Goal: Check status: Check status

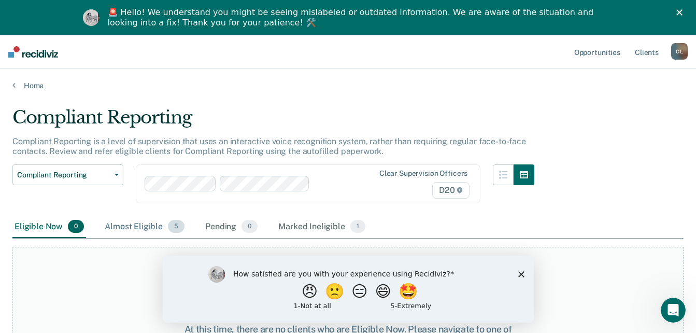
click at [145, 229] on div "Almost Eligible 5" at bounding box center [145, 226] width 84 height 23
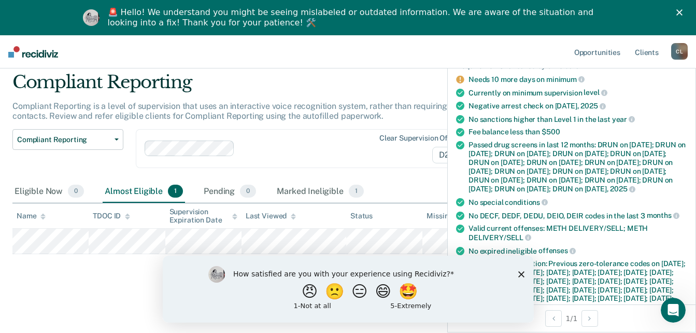
scroll to position [155, 0]
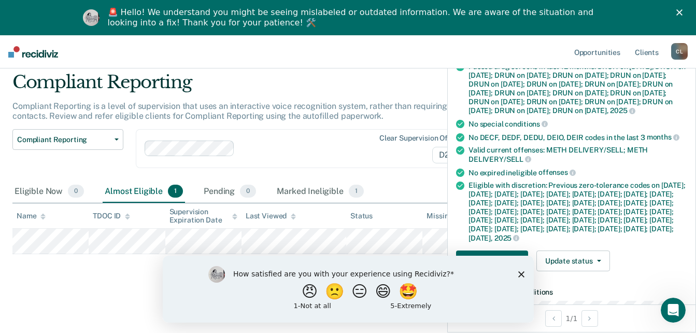
click at [123, 278] on div "Compliant Reporting Compliant Reporting is a level of supervision that uses an …" at bounding box center [347, 179] width 671 height 217
click at [110, 290] on main "Compliant Reporting Compliant Reporting is a level of supervision that uses an …" at bounding box center [348, 192] width 696 height 275
click at [520, 271] on icon "Close survey" at bounding box center [520, 273] width 6 height 6
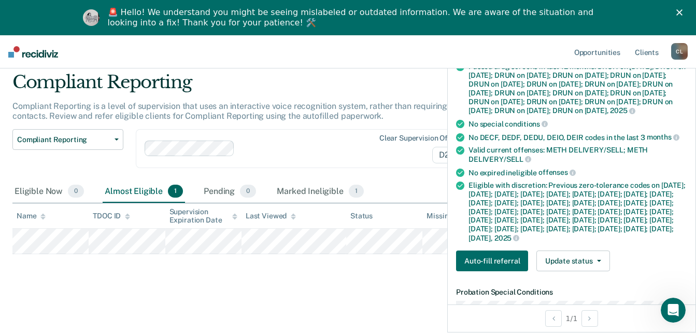
click at [338, 280] on div "Compliant Reporting Compliant Reporting is a level of supervision that uses an …" at bounding box center [347, 179] width 671 height 217
click at [405, 286] on div "Compliant Reporting Compliant Reporting is a level of supervision that uses an …" at bounding box center [347, 179] width 671 height 217
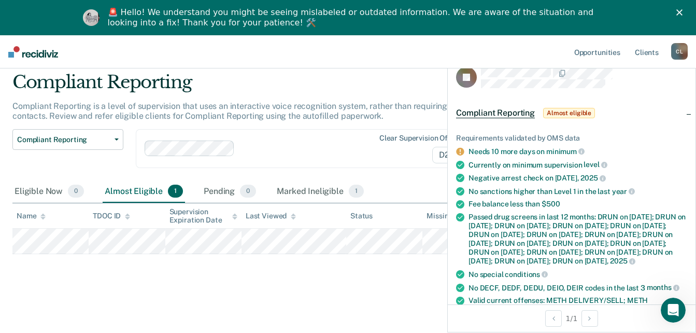
scroll to position [0, 0]
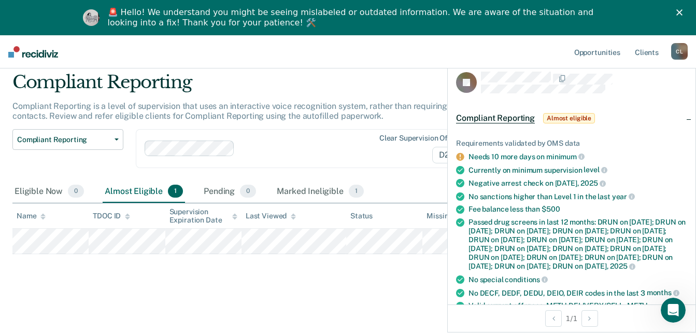
click at [259, 262] on div "Compliant Reporting Compliant Reporting is a level of supervision that uses an …" at bounding box center [347, 179] width 671 height 217
drag, startPoint x: 246, startPoint y: 282, endPoint x: 302, endPoint y: 264, distance: 59.5
click at [268, 275] on div "Compliant Reporting Compliant Reporting is a level of supervision that uses an …" at bounding box center [347, 179] width 671 height 217
drag, startPoint x: 240, startPoint y: 190, endPoint x: 235, endPoint y: 188, distance: 5.4
click at [239, 189] on div "Pending 0" at bounding box center [229, 191] width 56 height 23
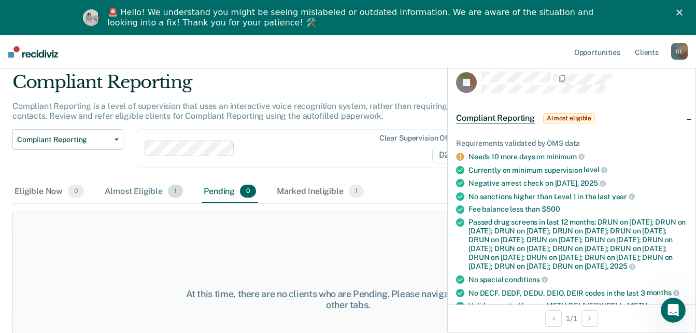
click at [149, 188] on div "Almost Eligible 1" at bounding box center [144, 191] width 82 height 23
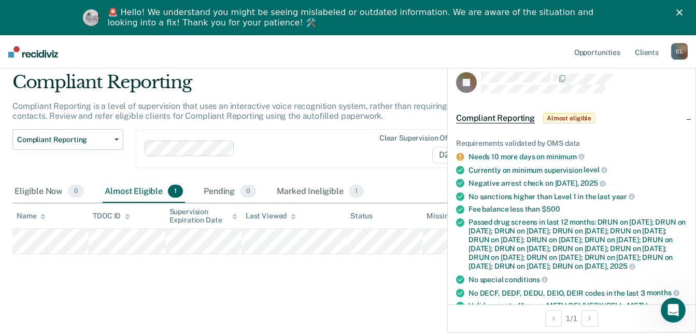
click at [682, 12] on icon "Close" at bounding box center [679, 12] width 6 height 6
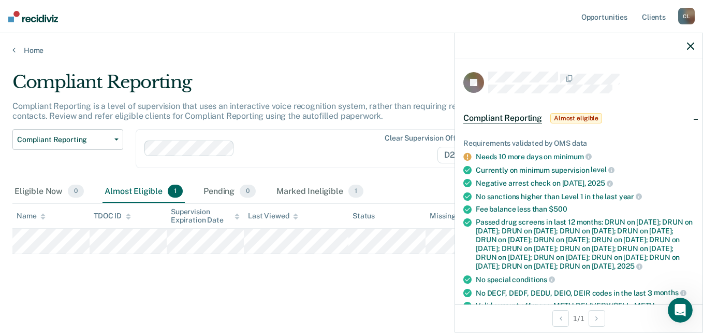
click at [692, 46] on icon "button" at bounding box center [690, 45] width 7 height 7
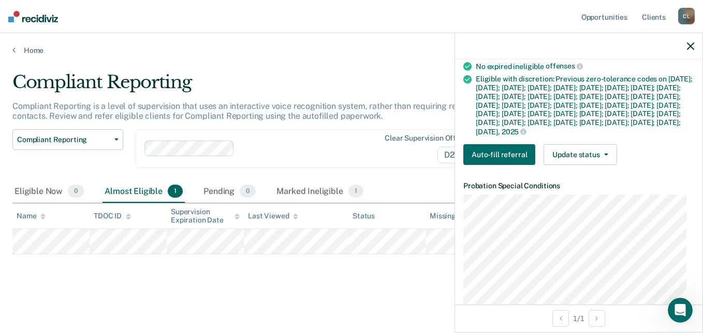
scroll to position [259, 0]
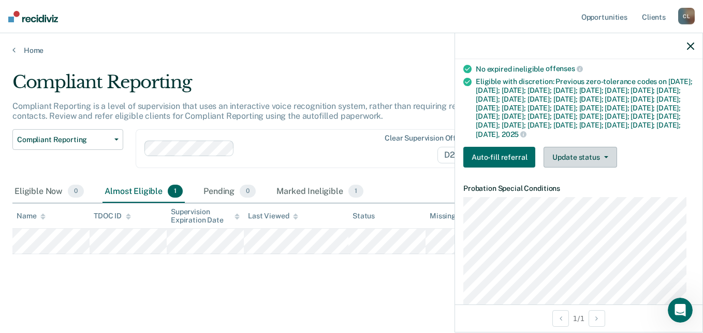
click at [581, 167] on button "Update status" at bounding box center [580, 157] width 73 height 21
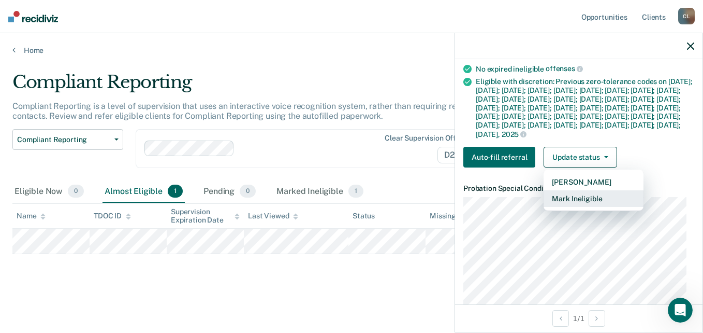
click at [580, 207] on button "Mark Ineligible" at bounding box center [594, 198] width 100 height 17
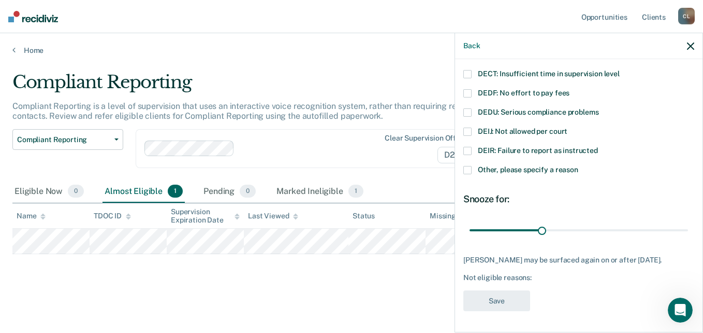
click at [462, 163] on div "JB Which of the following requirements has [PERSON_NAME] not met? DECF: No effo…" at bounding box center [579, 194] width 248 height 271
click at [466, 166] on span at bounding box center [468, 170] width 8 height 8
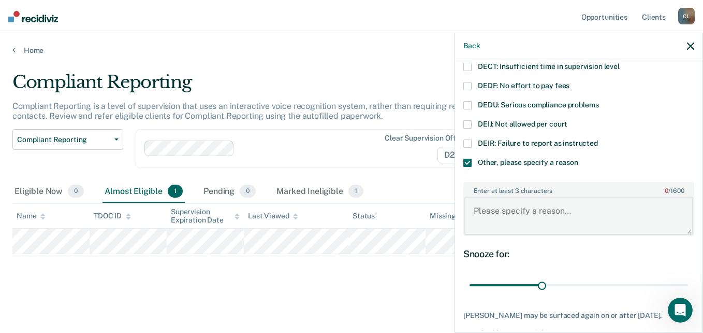
click at [506, 221] on textarea "Enter at least 3 characters 0 / 1600" at bounding box center [579, 215] width 229 height 38
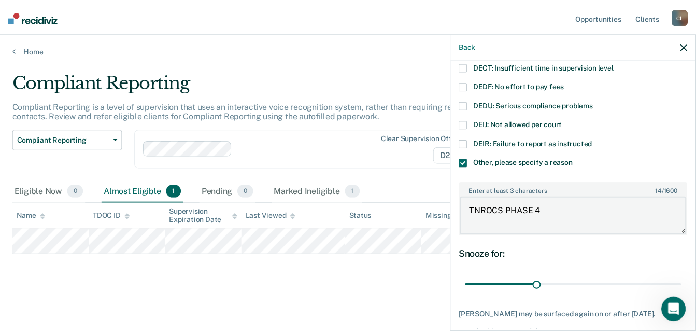
scroll to position [177, 0]
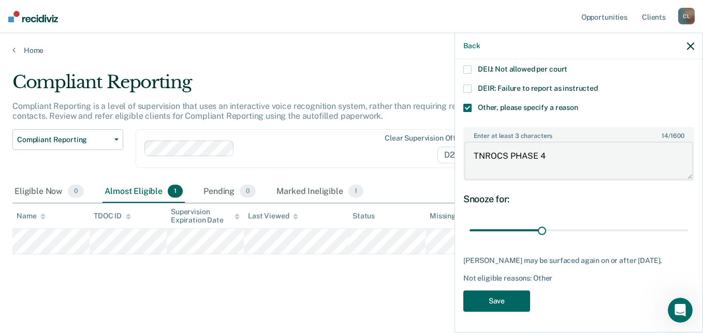
type textarea "TNROCS PHASE 4"
click at [513, 298] on button "Save" at bounding box center [497, 300] width 67 height 21
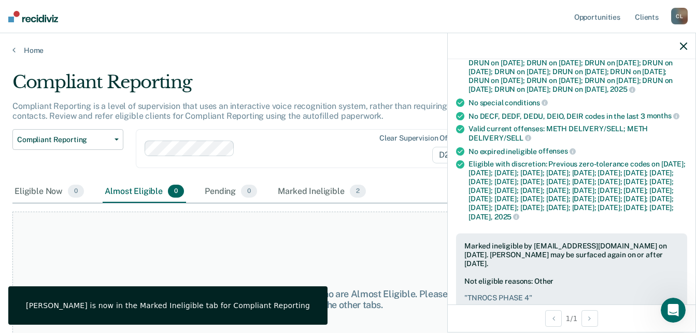
click at [681, 49] on icon "button" at bounding box center [683, 45] width 7 height 7
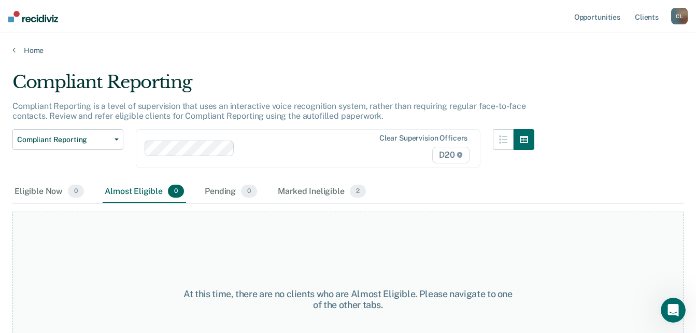
drag, startPoint x: 392, startPoint y: 254, endPoint x: 381, endPoint y: 253, distance: 10.4
click at [392, 253] on div "At this time, there are no clients who are Almost Eligible. Please navigate to …" at bounding box center [347, 298] width 671 height 175
click at [40, 187] on div "Eligible Now 0" at bounding box center [49, 191] width 74 height 23
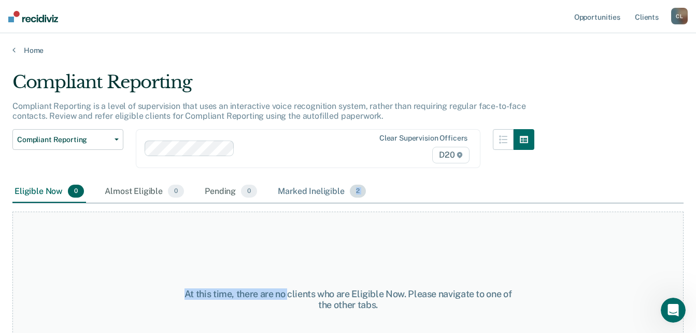
drag, startPoint x: 287, startPoint y: 204, endPoint x: 285, endPoint y: 194, distance: 10.2
click at [285, 194] on div "Compliant Reporting Compliant Reporting is a level of supervision that uses an …" at bounding box center [347, 162] width 671 height 183
click at [289, 191] on div "Marked Ineligible 2" at bounding box center [322, 191] width 92 height 23
